Goal: Task Accomplishment & Management: Complete application form

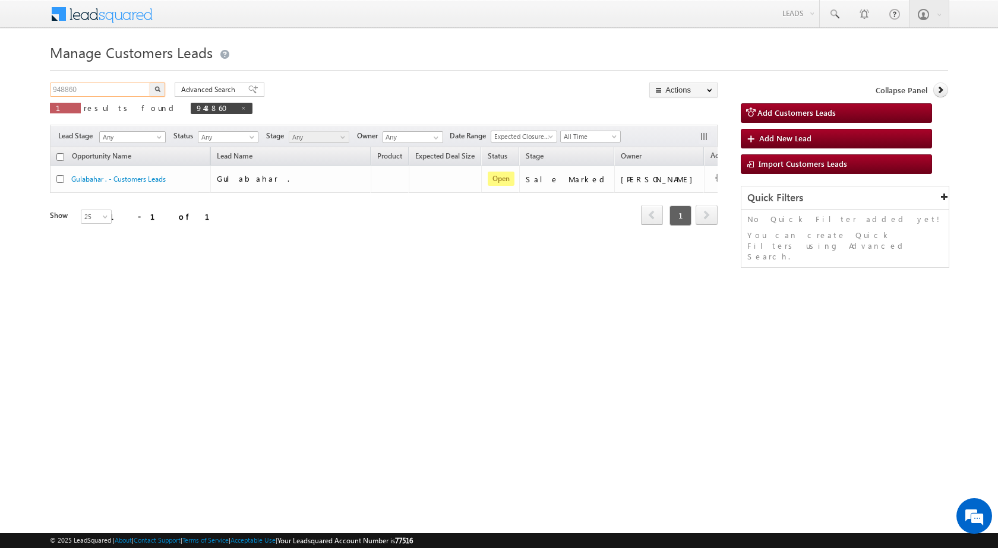
drag, startPoint x: 92, startPoint y: 84, endPoint x: 3, endPoint y: 89, distance: 89.3
click at [3, 89] on body "Menu [PERSON_NAME] sitar a8@ks erve." at bounding box center [499, 168] width 998 height 337
paste input "51804"
type input "951804"
click at [150, 83] on button "button" at bounding box center [157, 90] width 15 height 14
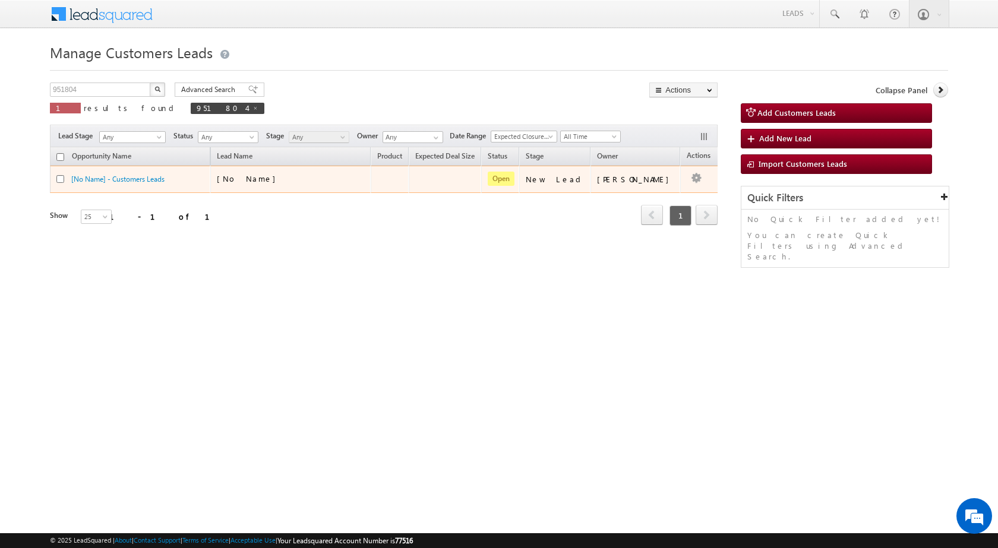
click at [304, 178] on div "[No Name]" at bounding box center [276, 178] width 119 height 11
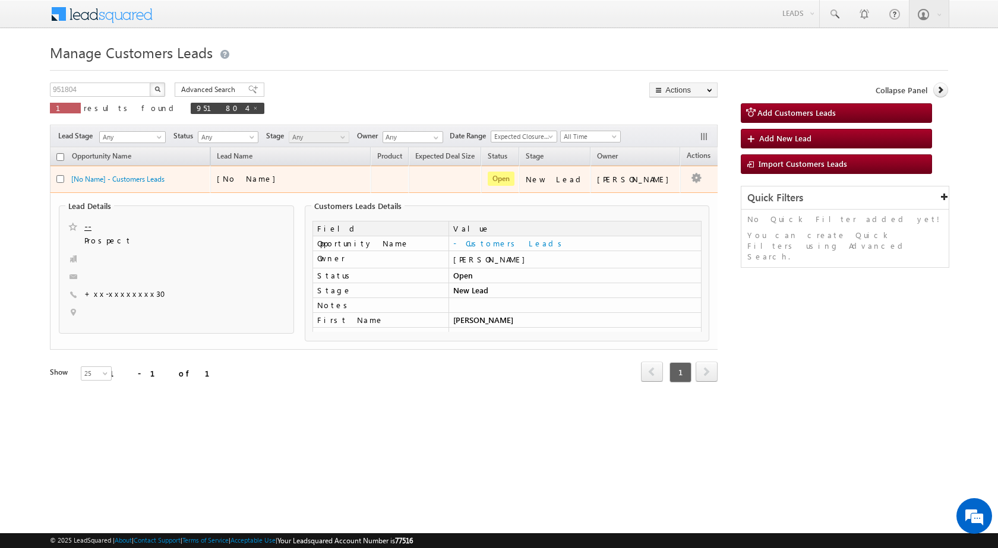
click at [283, 184] on div "[No Name]" at bounding box center [276, 178] width 119 height 11
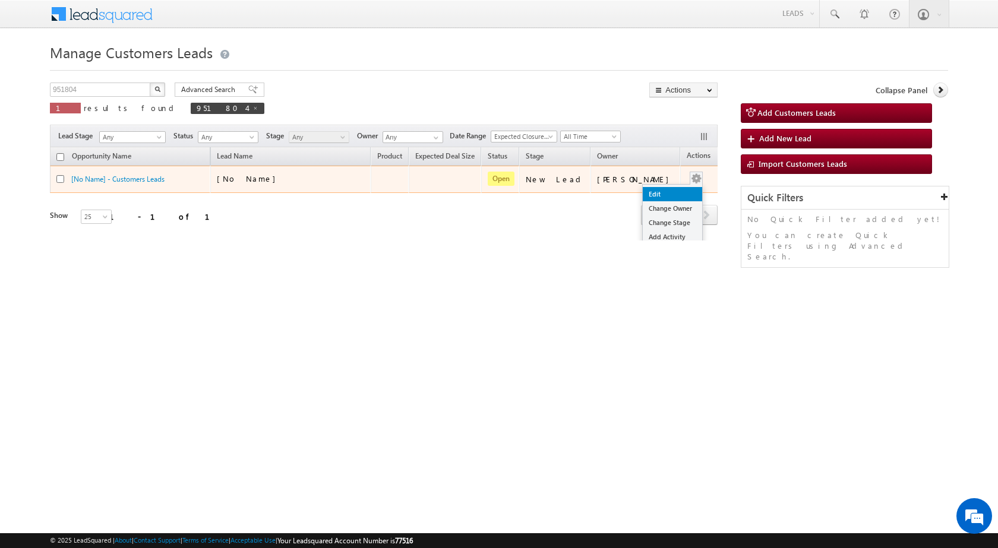
click at [652, 187] on link "Edit" at bounding box center [672, 194] width 59 height 14
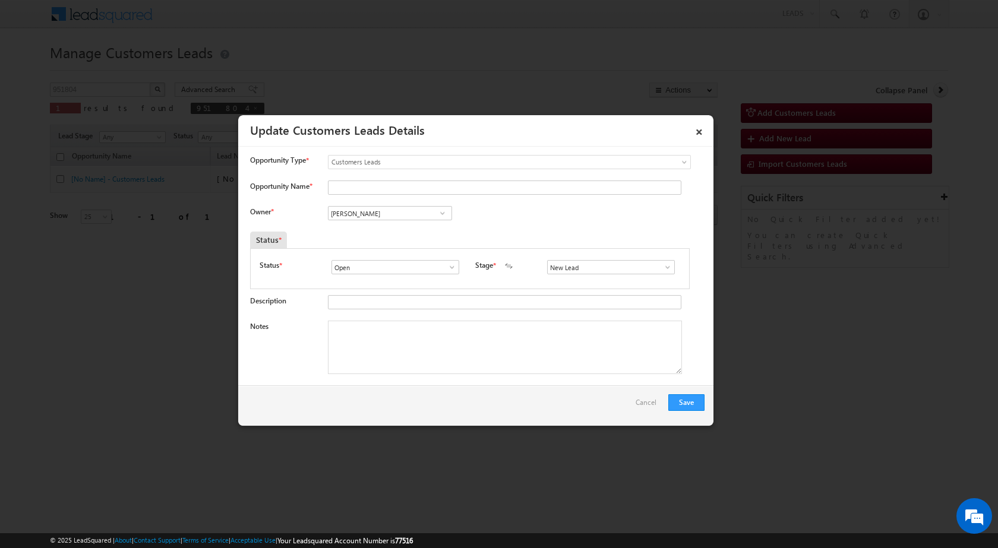
click at [657, 268] on link at bounding box center [664, 267] width 15 height 12
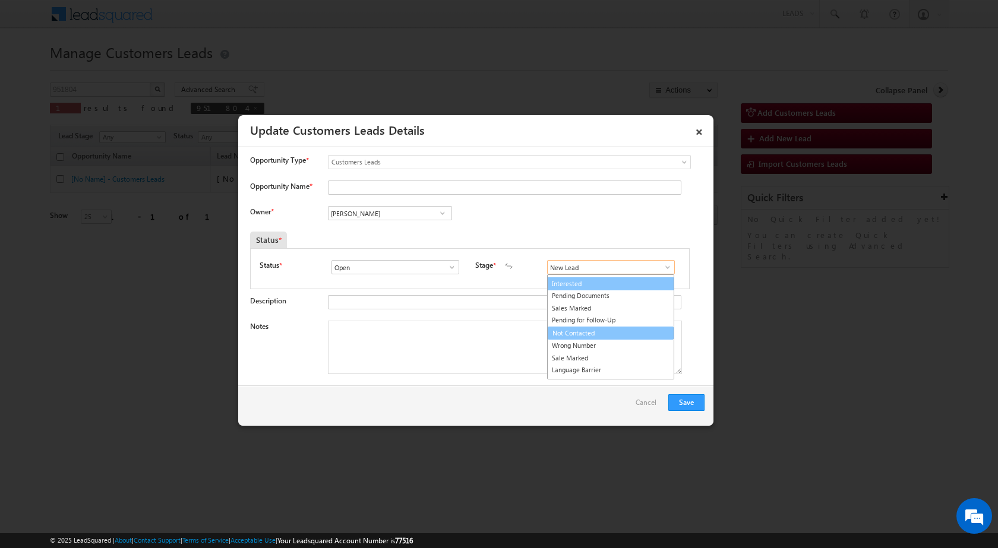
scroll to position [18, 0]
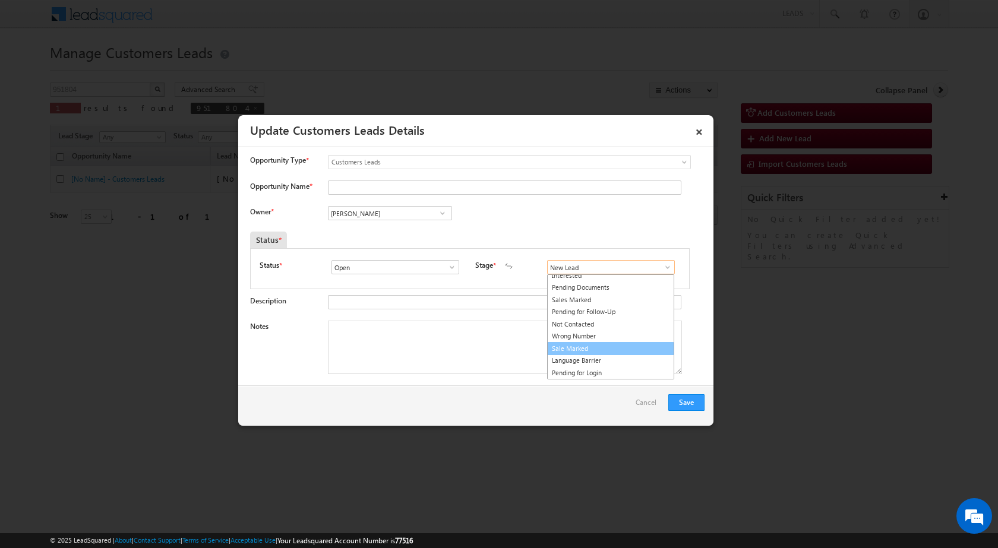
click at [577, 344] on link "Sale Marked" at bounding box center [610, 349] width 127 height 14
type input "Sale Marked"
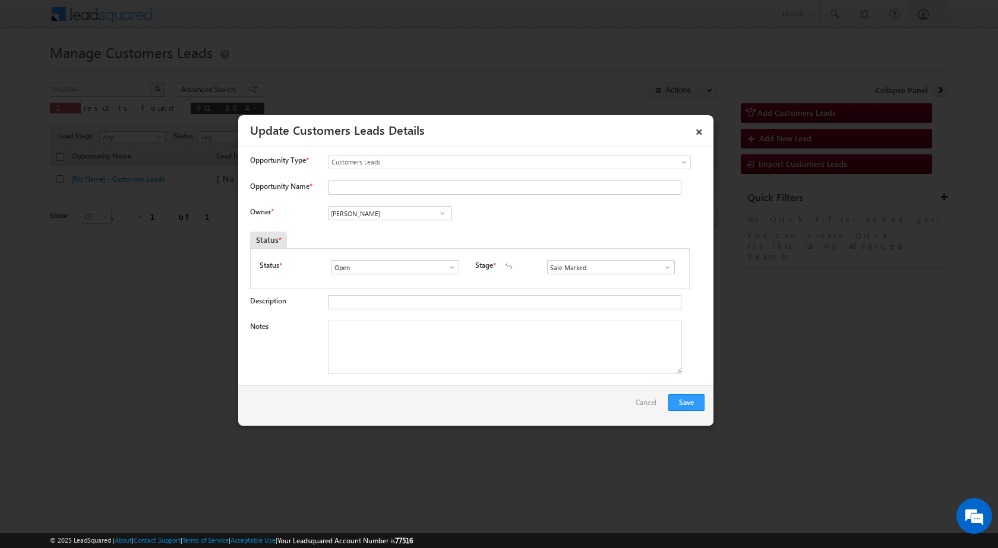
click at [485, 218] on div "Owner * Vikas Halwai Vikas Halwai Vikas Halwai" at bounding box center [477, 216] width 454 height 20
click at [346, 328] on textarea "Notes" at bounding box center [505, 347] width 354 height 53
paste textarea "951804 - VB_Interested - [PERSON_NAME] - 9130809830 - CONSTRUCTION - NAGPUR 440…"
click at [475, 217] on div "Owner * Vikas Halwai Vikas Halwai Vikas Halwai" at bounding box center [477, 216] width 454 height 20
click at [445, 327] on textarea "951804 - VB_Interested - [PERSON_NAME] - 9130809830 - CONSTRUCTION - NAGPUR 440…" at bounding box center [505, 347] width 354 height 53
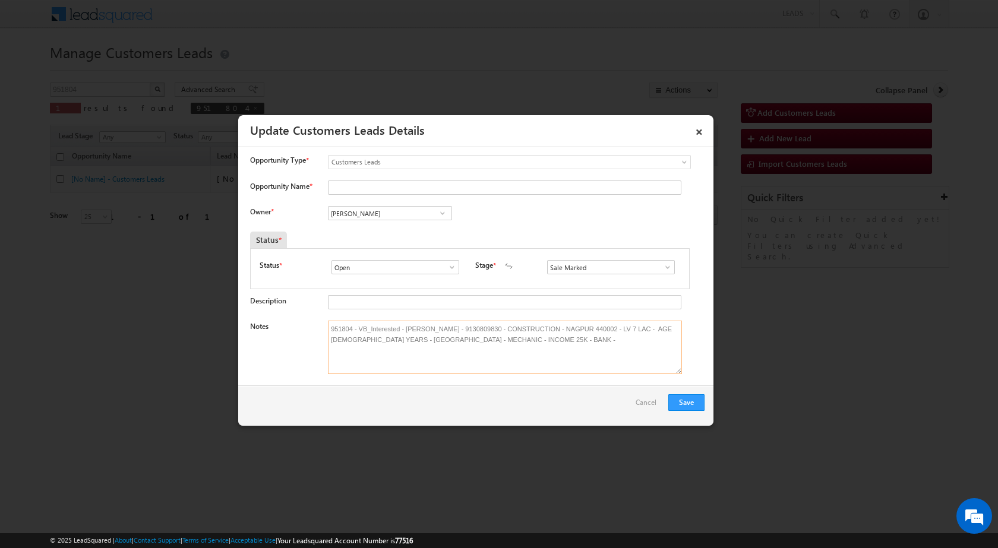
type textarea "951804 - VB_Interested - [PERSON_NAME] - 9130809830 - CONSTRUCTION - NAGPUR 440…"
drag, startPoint x: 404, startPoint y: 329, endPoint x: 526, endPoint y: 329, distance: 122.4
click at [526, 329] on textarea "951804 - VB_Interested - [PERSON_NAME] - 9130809830 - CONSTRUCTION - NAGPUR 440…" at bounding box center [505, 347] width 354 height 53
drag, startPoint x: 377, startPoint y: 186, endPoint x: 385, endPoint y: 184, distance: 8.5
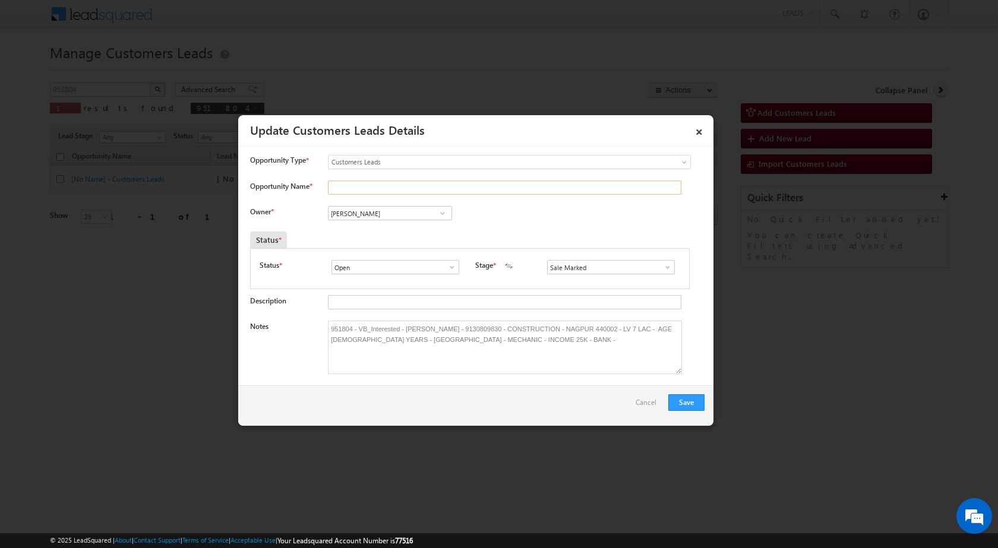
click at [380, 186] on input "Opportunity Name *" at bounding box center [504, 188] width 353 height 14
paste input "[PERSON_NAME]"
type input "[PERSON_NAME]"
click at [574, 221] on div "Owner * Vikas Halwai Vikas Halwai Vikas Halwai" at bounding box center [477, 216] width 454 height 20
click at [382, 216] on input "[PERSON_NAME]" at bounding box center [390, 213] width 124 height 14
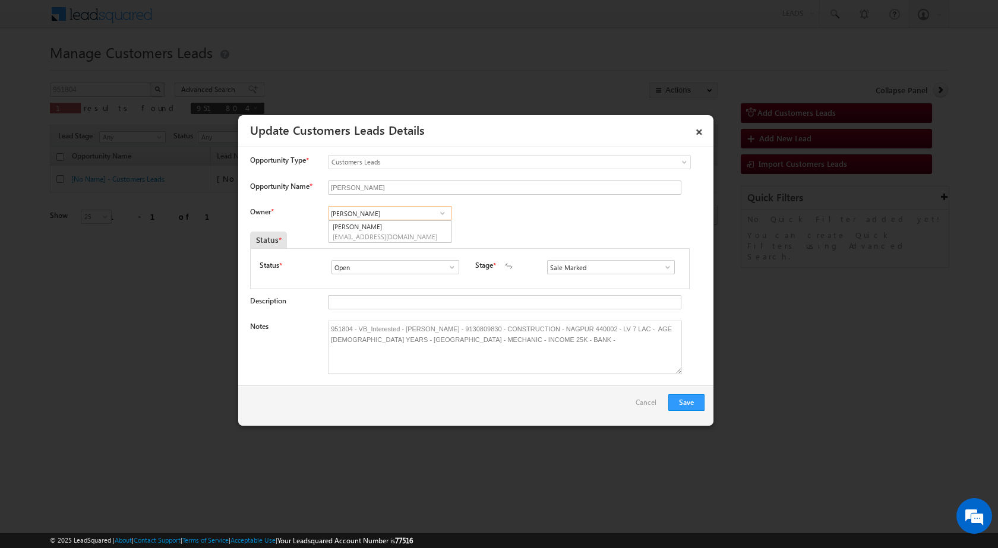
paste input "[PERSON_NAME] [PERSON_NAME]"
click at [363, 234] on span "[EMAIL_ADDRESS][PERSON_NAME][DOMAIN_NAME]" at bounding box center [386, 236] width 107 height 9
type input "[PERSON_NAME] [PERSON_NAME]"
click at [618, 214] on div "Owner * Vikas Halwai Vikas Halwai Vikas Halwai Ashish Kailash [PERSON_NAME] [PE…" at bounding box center [477, 216] width 454 height 20
click at [684, 404] on button "Save" at bounding box center [686, 402] width 36 height 17
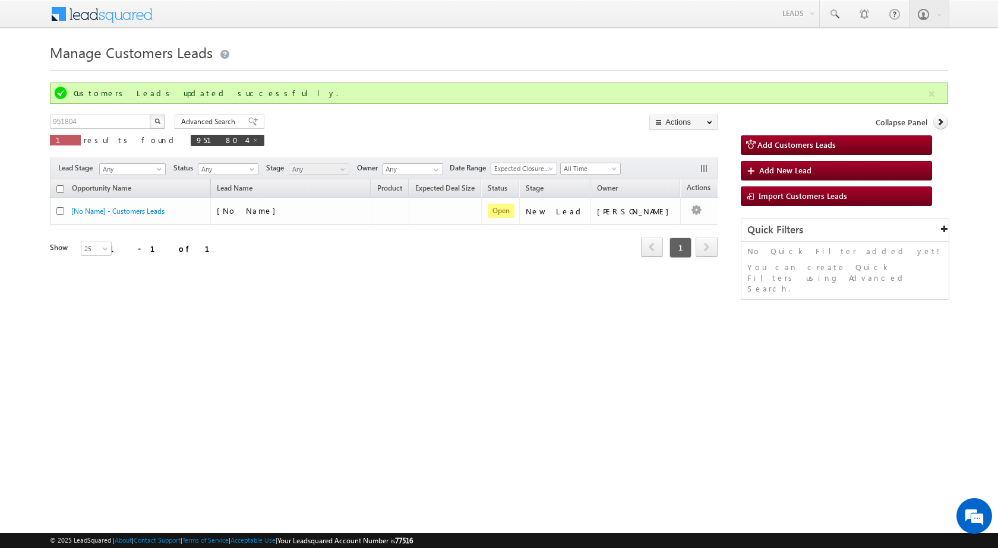
click at [340, 346] on html "Menu [PERSON_NAME] sitar a8@ks erve." at bounding box center [499, 183] width 998 height 366
